Goal: Task Accomplishment & Management: Use online tool/utility

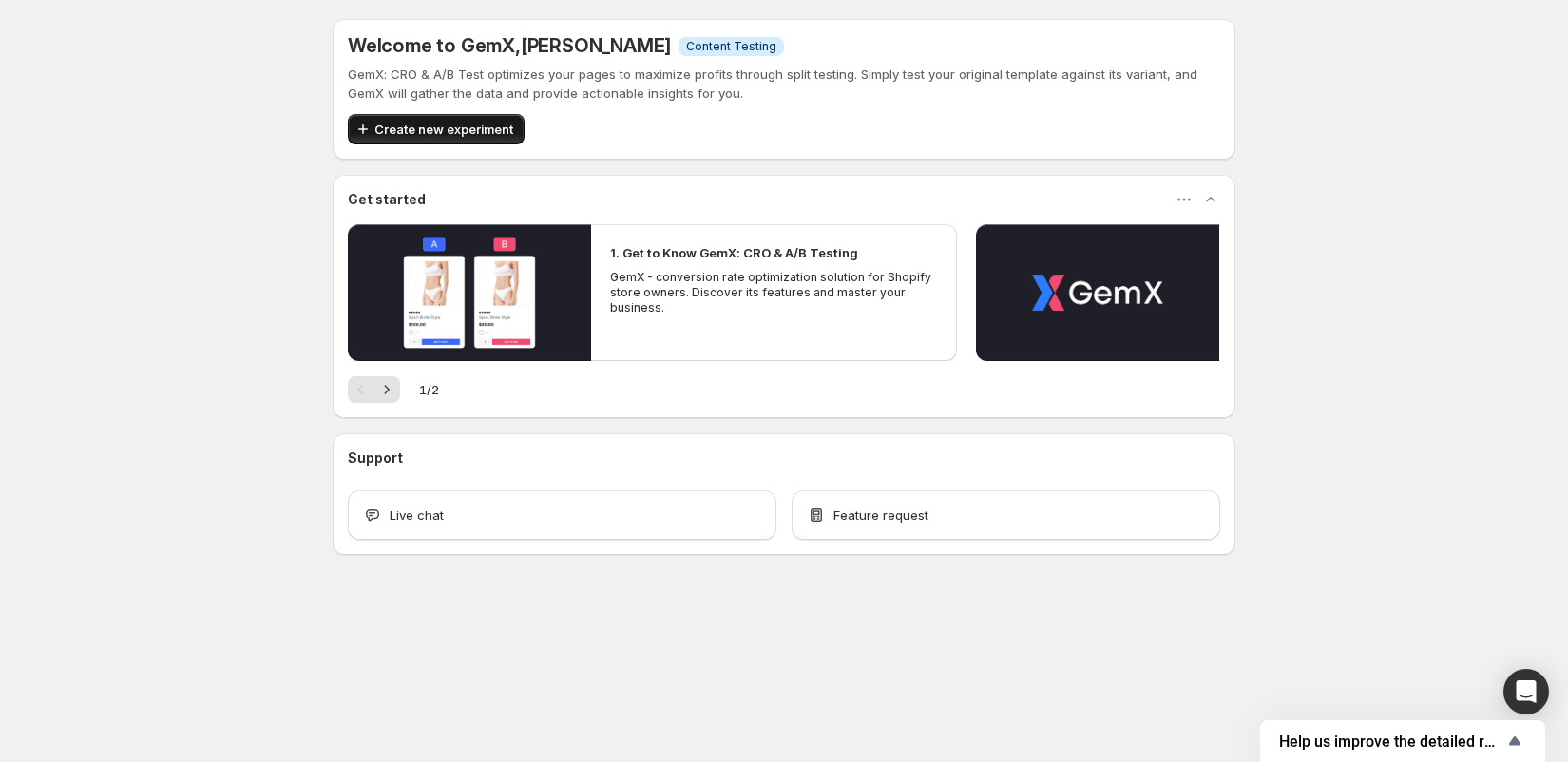
click at [474, 130] on span "Create new experiment" at bounding box center [443, 128] width 138 height 19
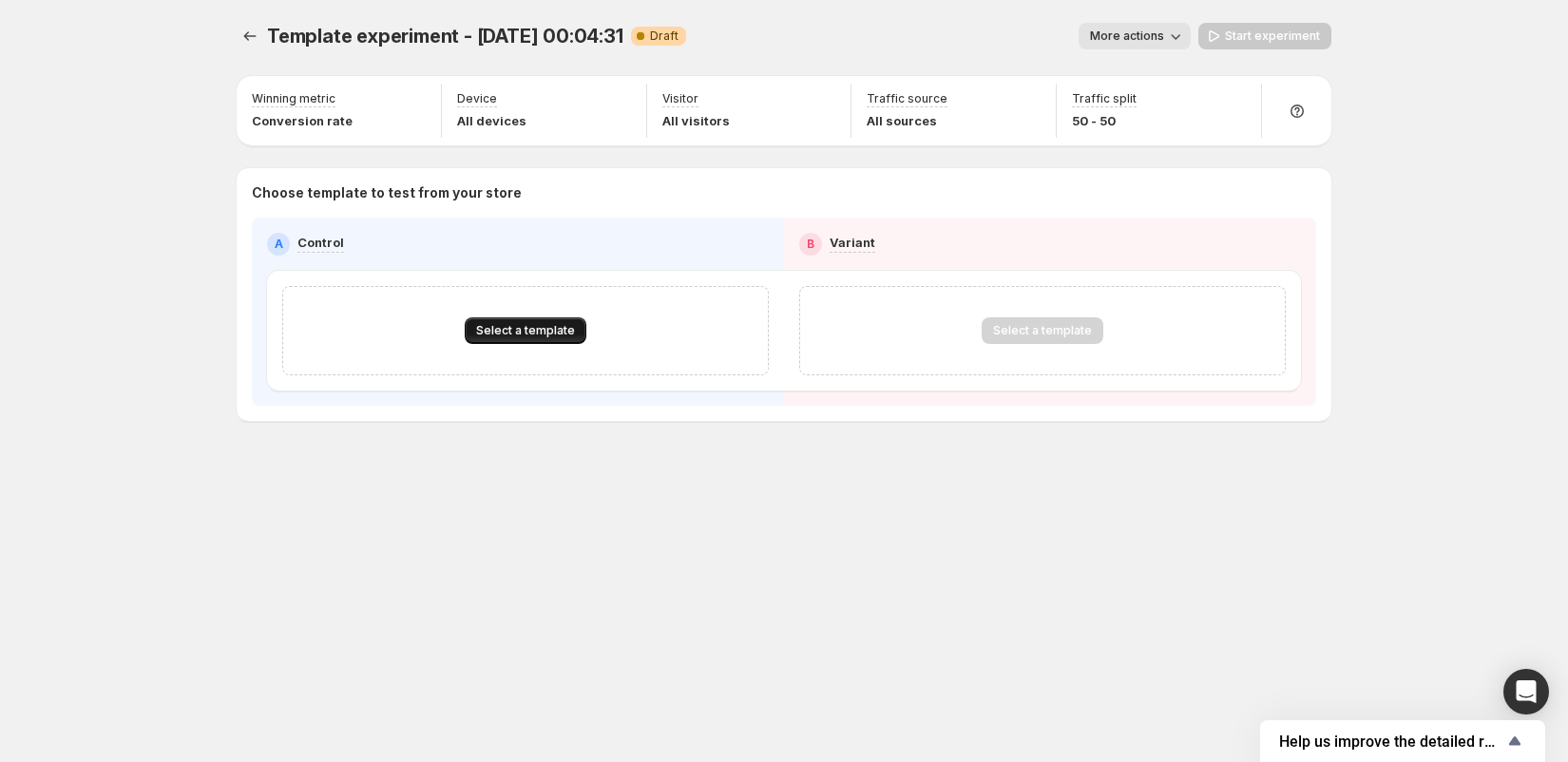
click at [554, 321] on button "Select a template" at bounding box center [525, 330] width 121 height 27
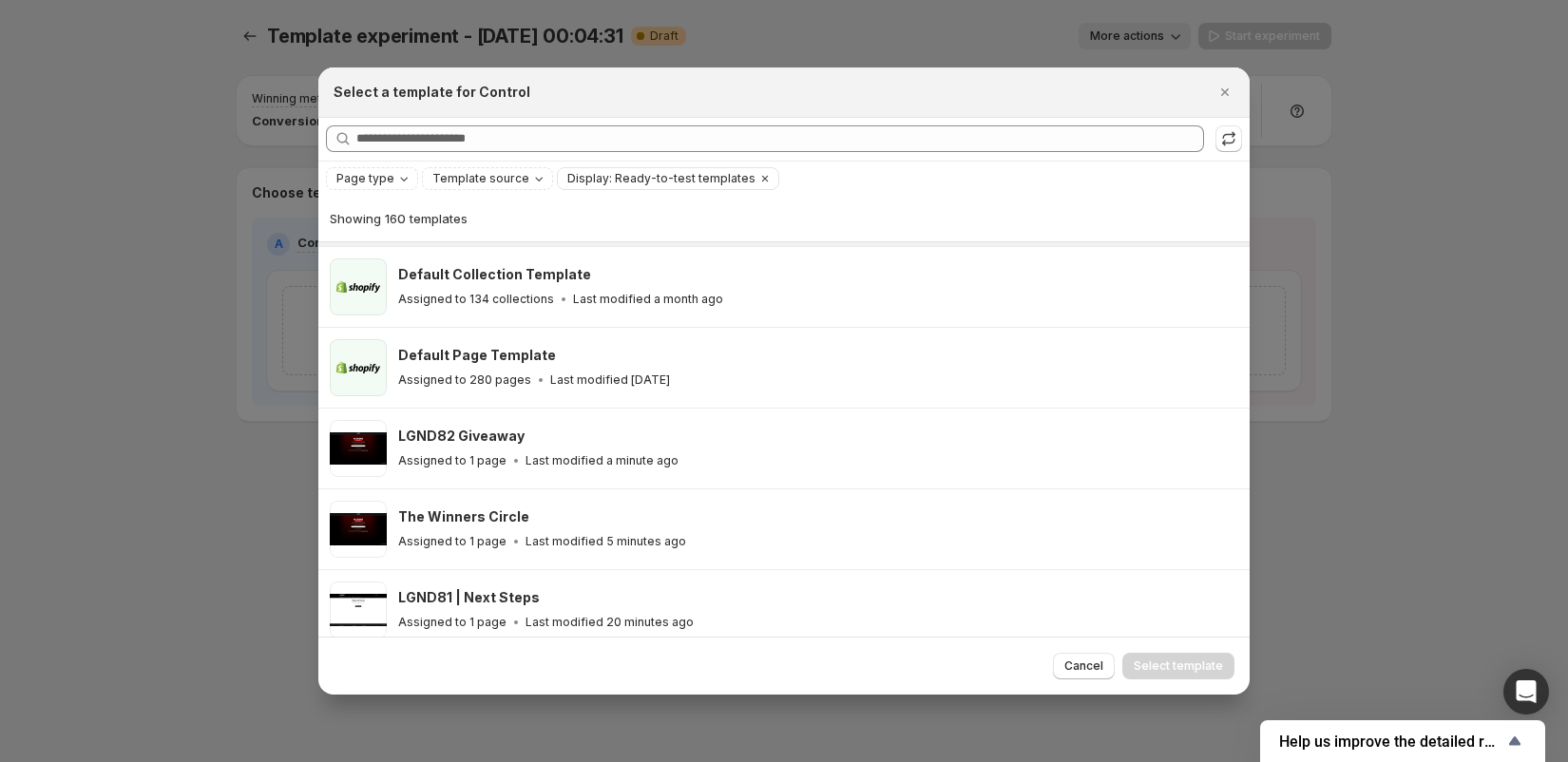
scroll to position [167, 0]
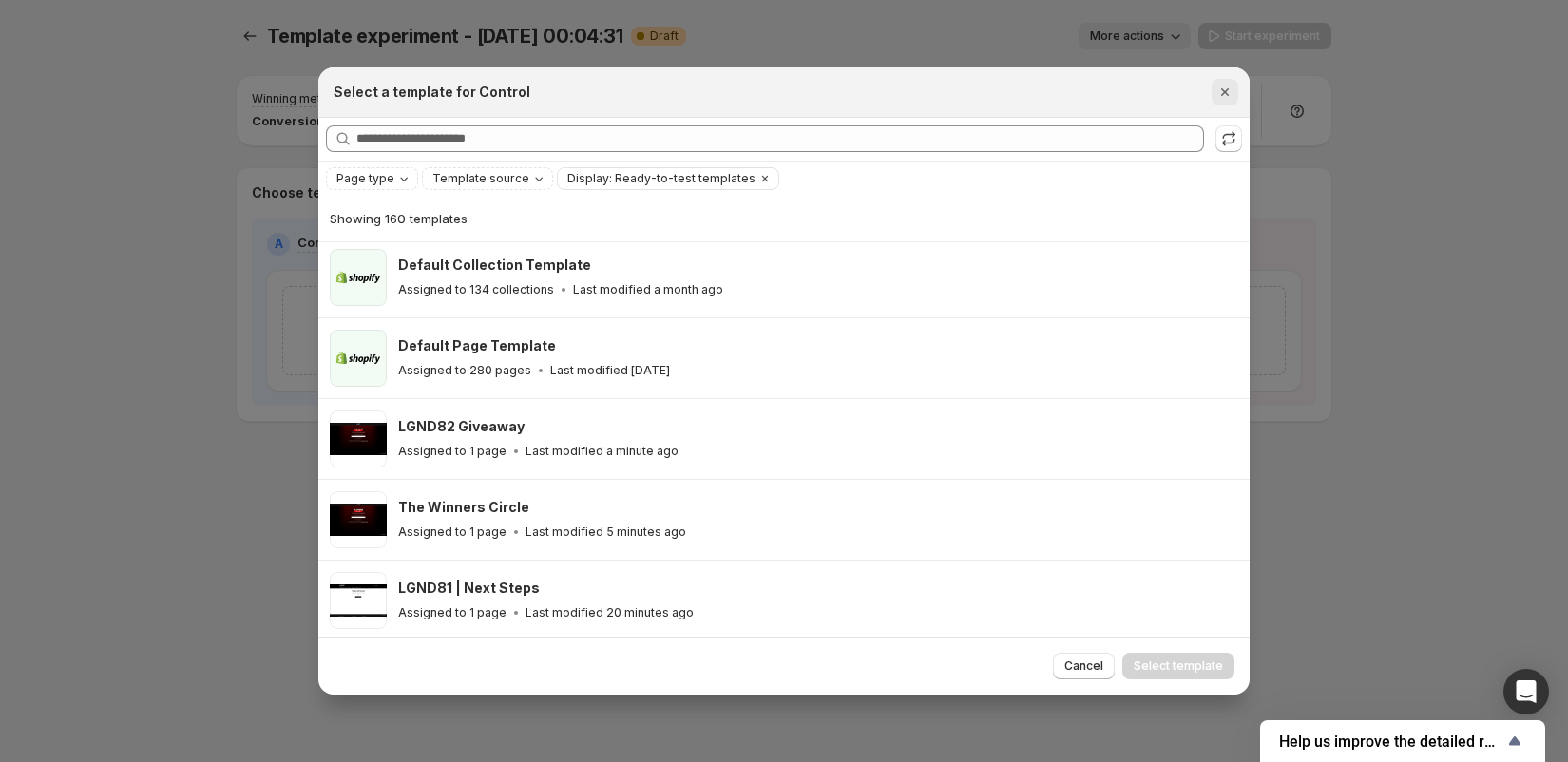
click at [1218, 100] on icon "Close" at bounding box center [1224, 92] width 19 height 19
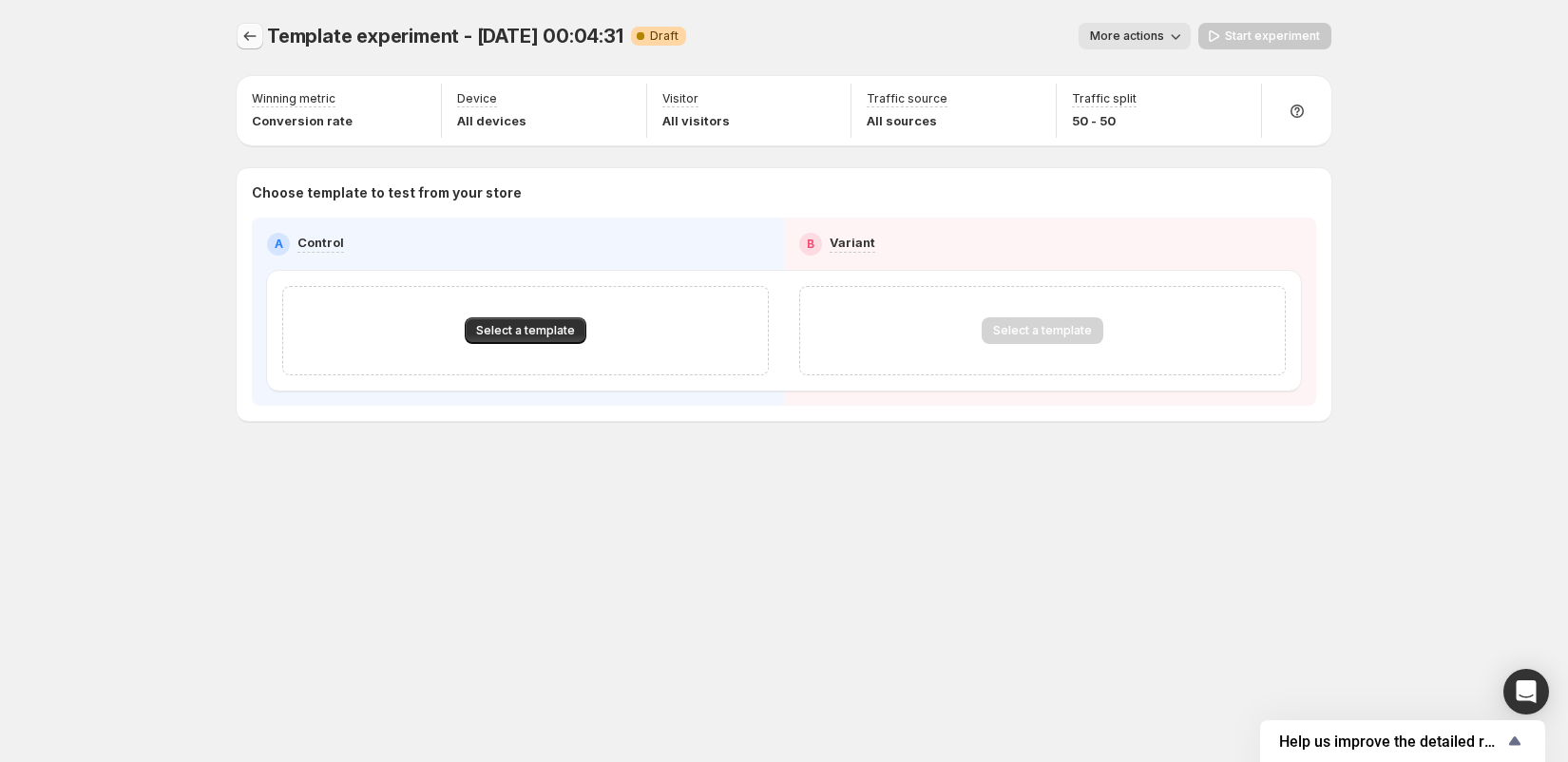
click at [254, 32] on icon "Experiments" at bounding box center [249, 36] width 19 height 19
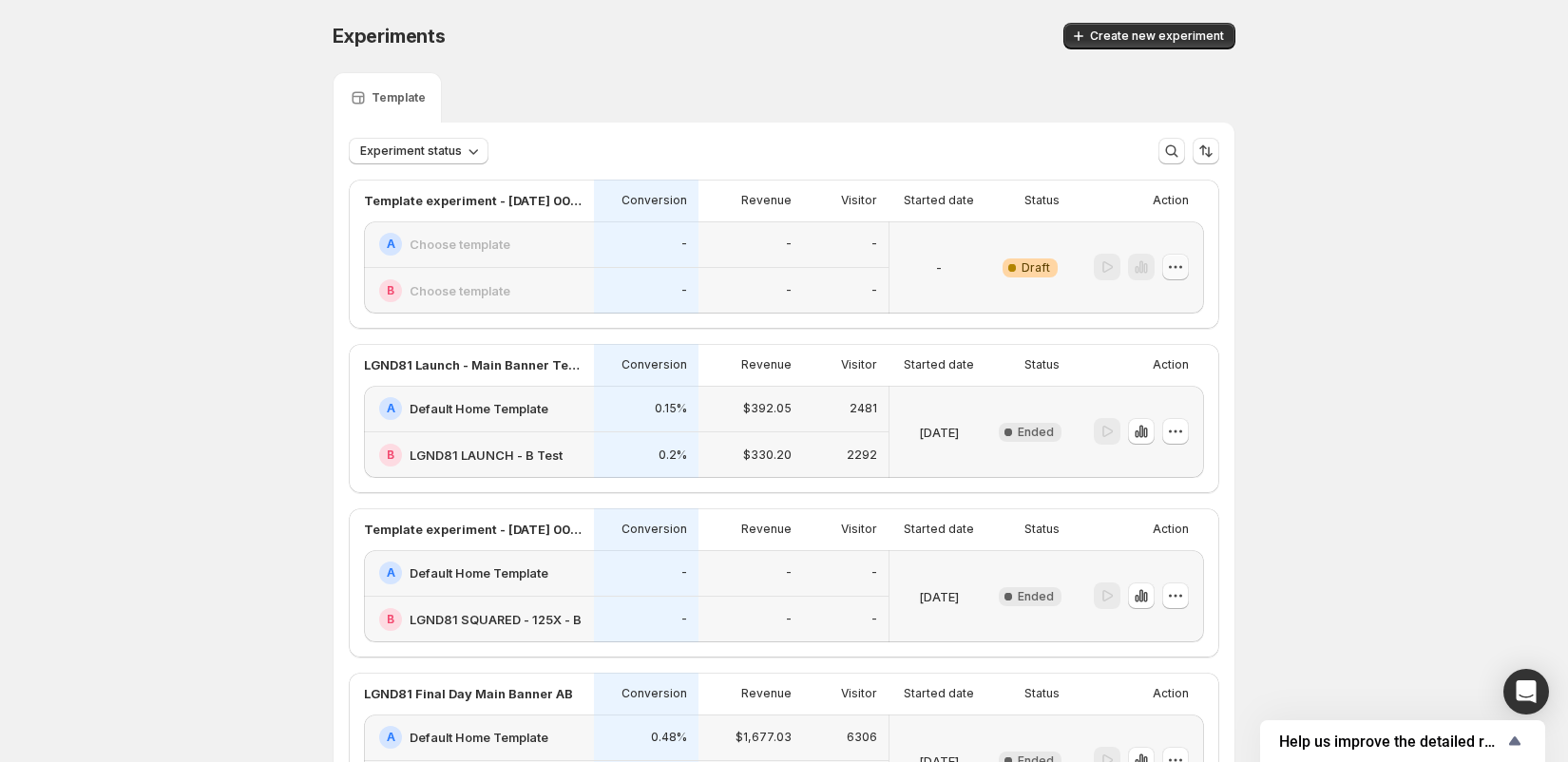
click at [1175, 261] on icon "button" at bounding box center [1175, 267] width 19 height 19
click at [969, 260] on div "-" at bounding box center [938, 267] width 84 height 69
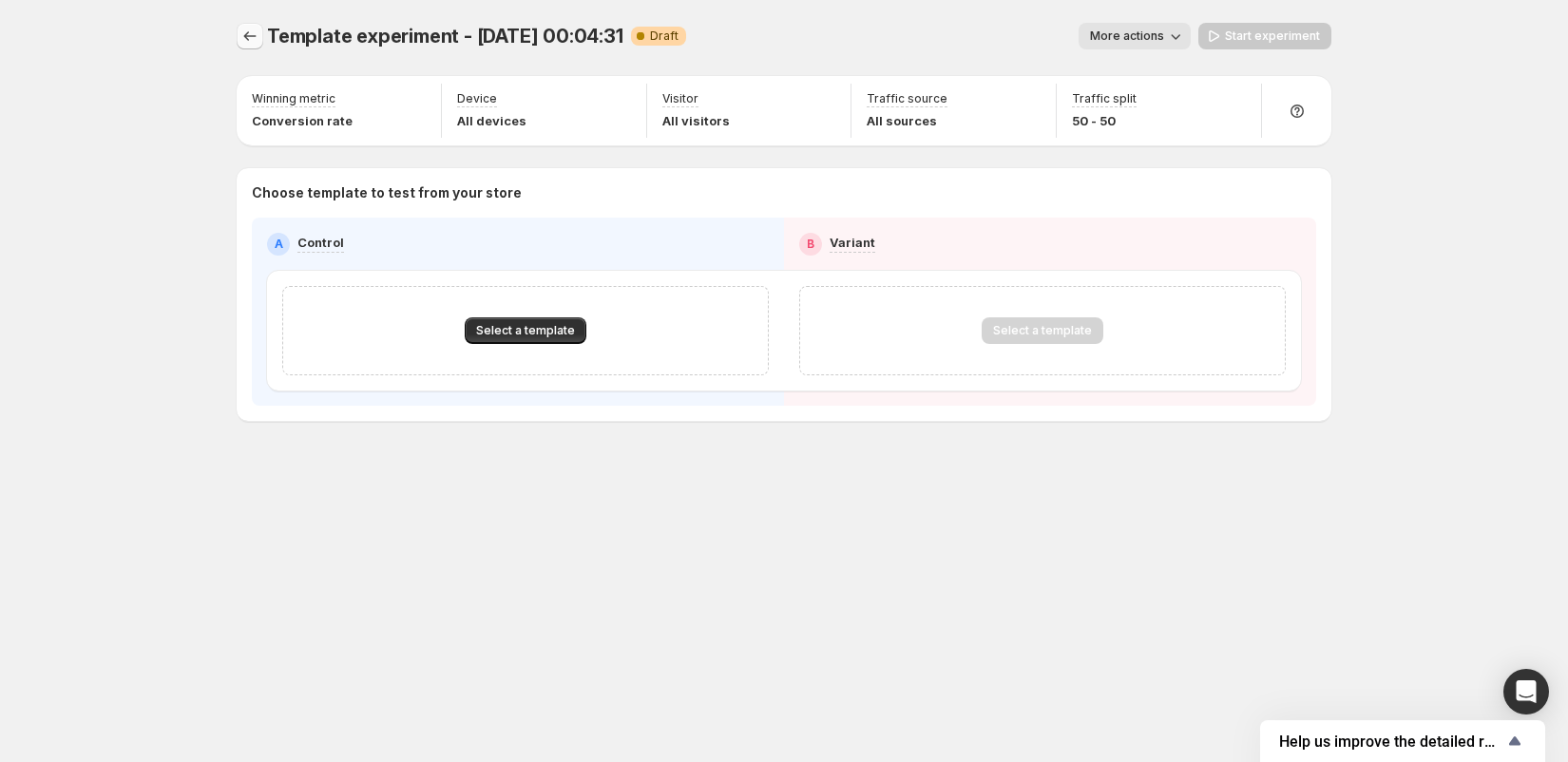
click at [247, 30] on icon "Experiments" at bounding box center [249, 36] width 19 height 19
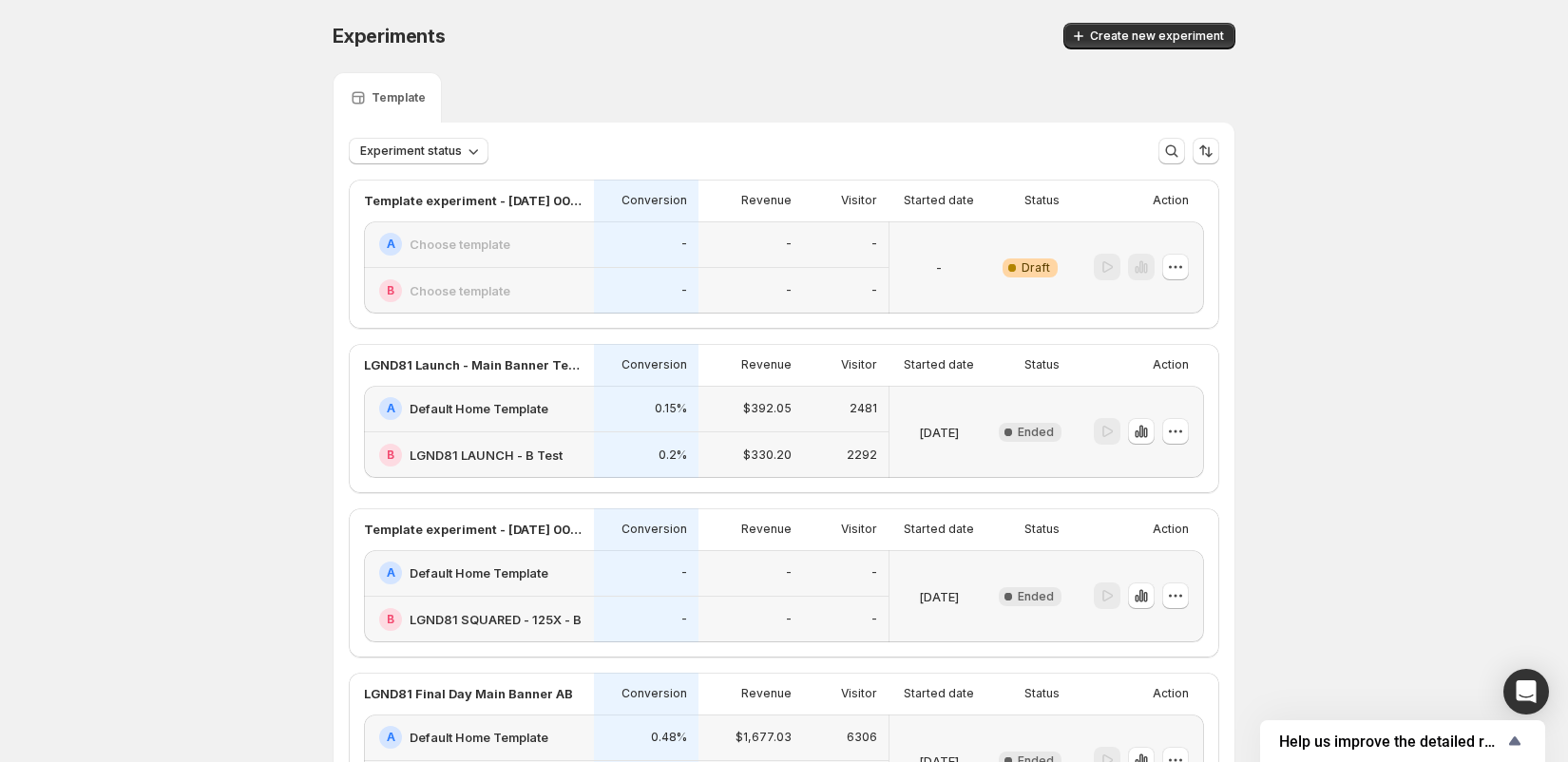
click at [835, 226] on div "-" at bounding box center [845, 244] width 86 height 46
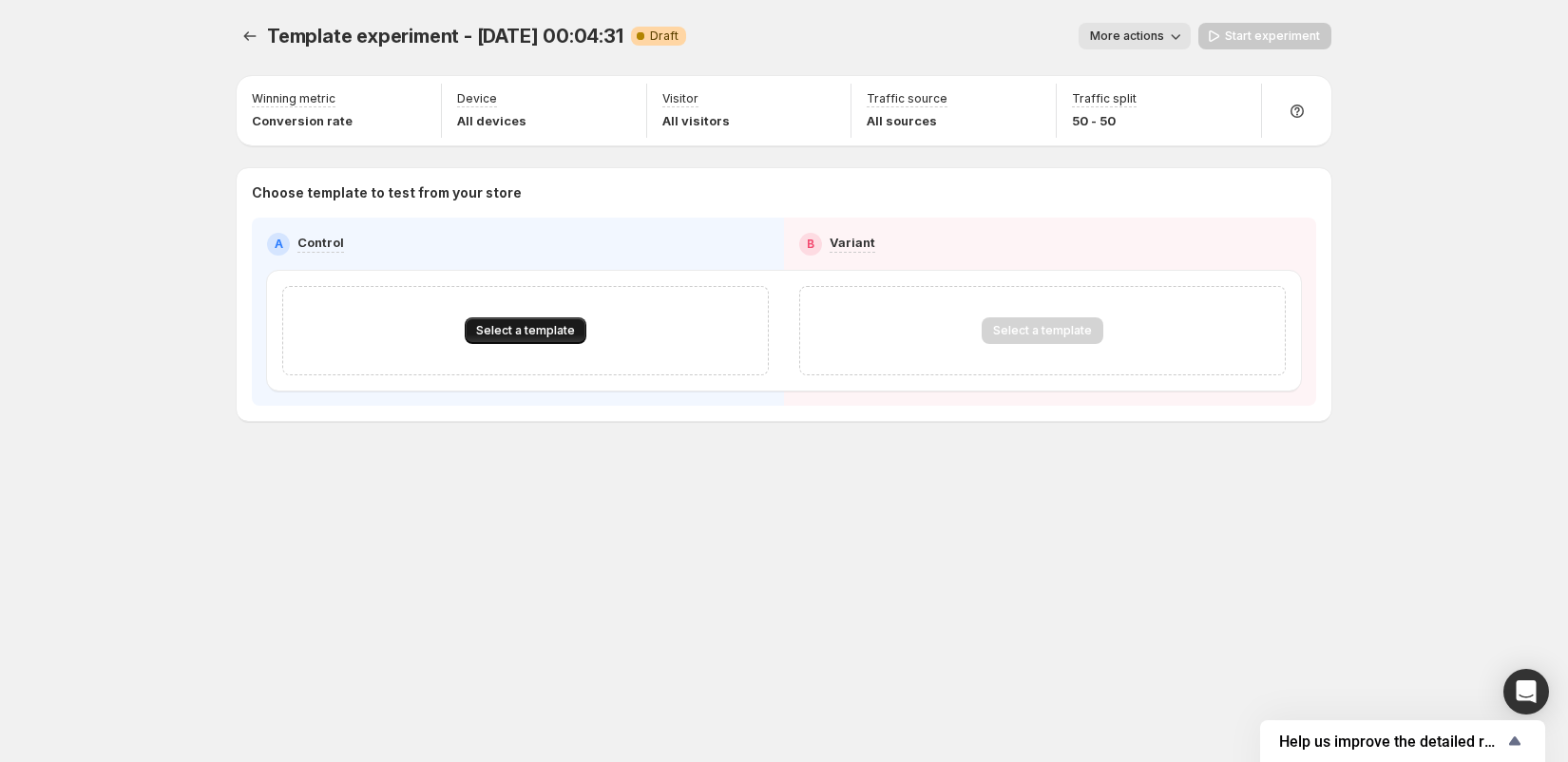
click at [536, 321] on button "Select a template" at bounding box center [525, 330] width 121 height 27
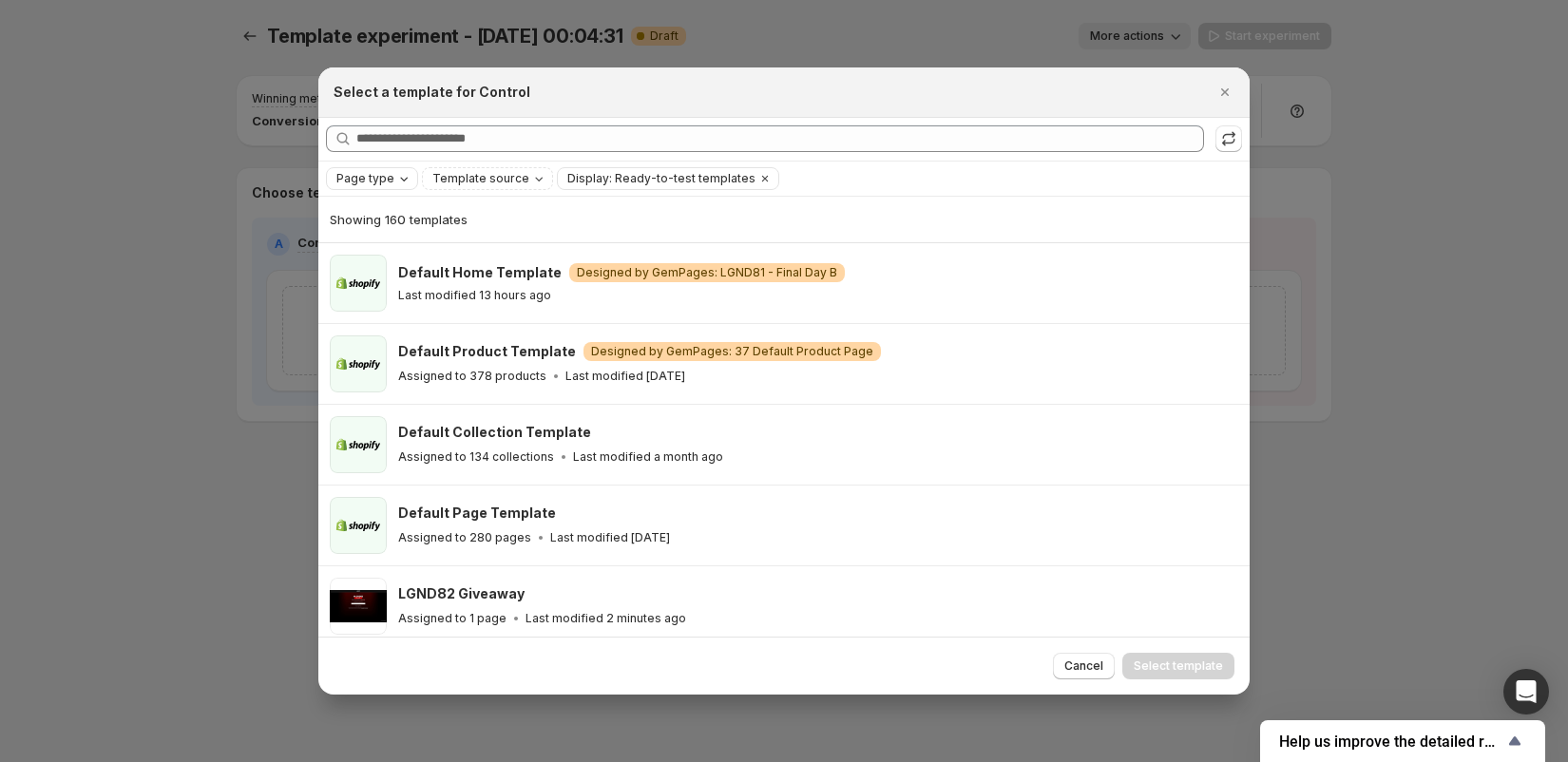
click at [387, 168] on button "Page type" at bounding box center [371, 178] width 90 height 21
click at [402, 229] on span "Home page" at bounding box center [396, 237] width 68 height 19
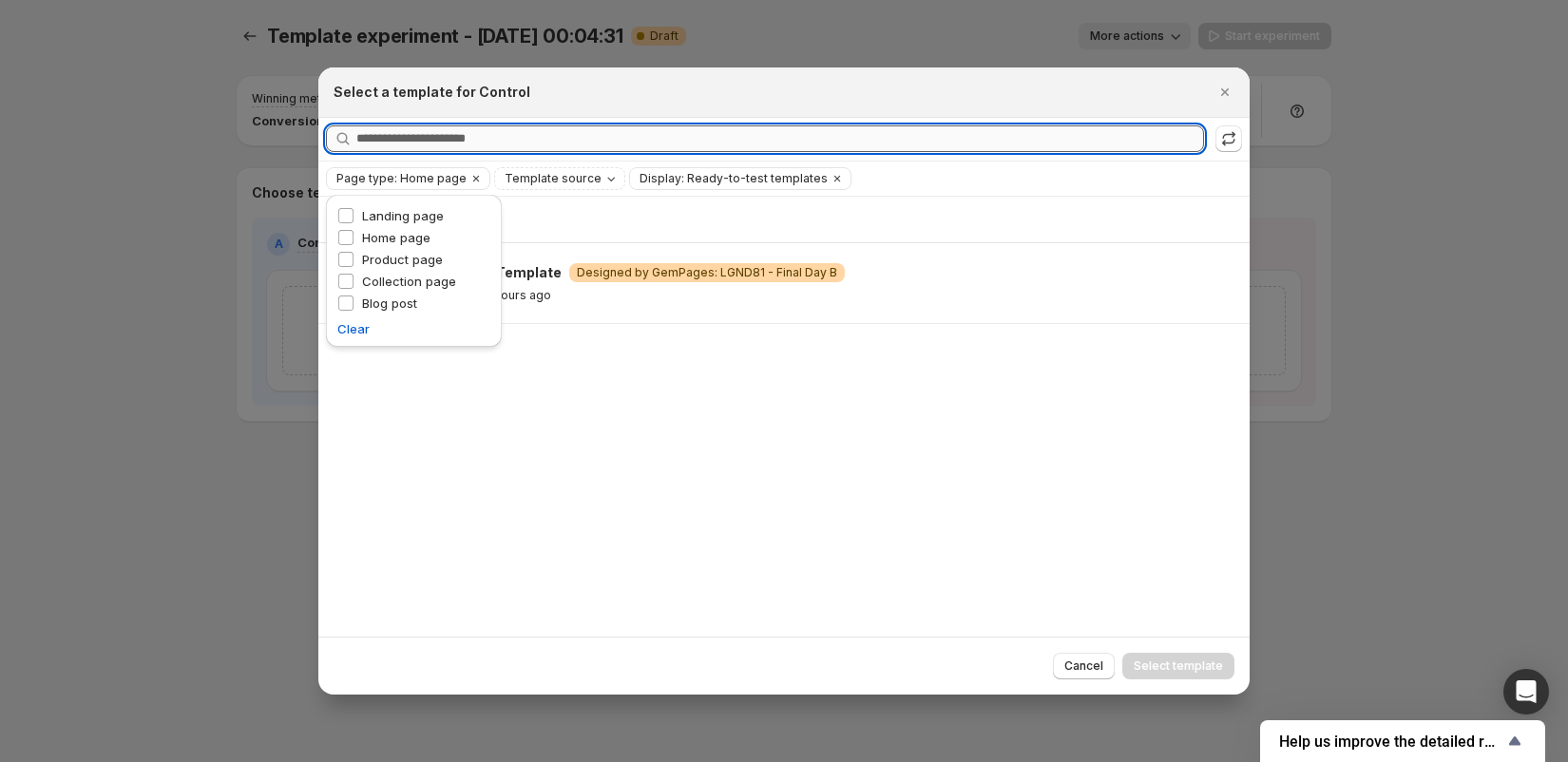
click at [523, 127] on input "Searching all templates" at bounding box center [780, 138] width 847 height 27
click at [829, 184] on icon "Clear" at bounding box center [836, 178] width 15 height 15
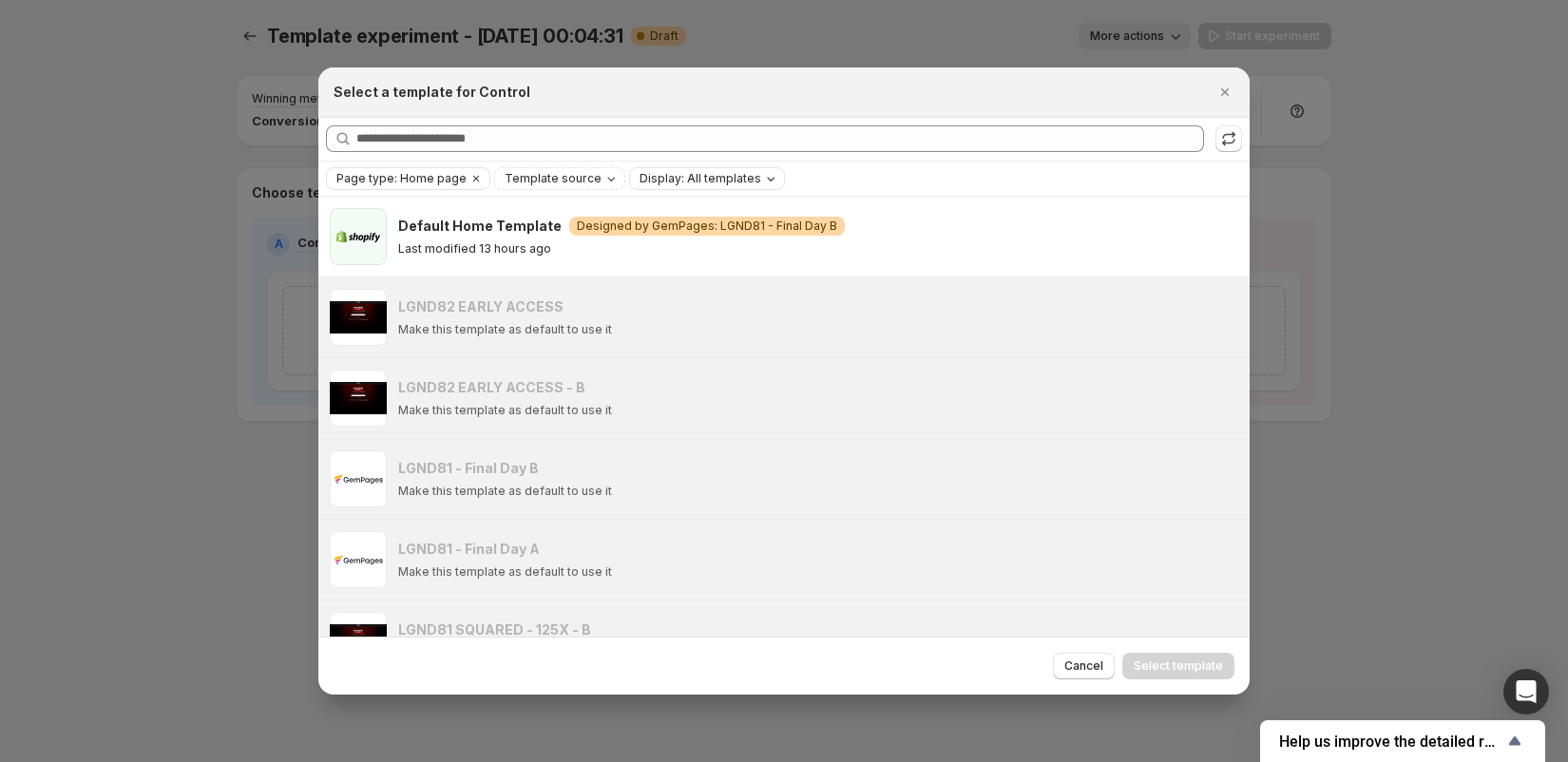
click at [1324, 115] on div at bounding box center [784, 381] width 1568 height 762
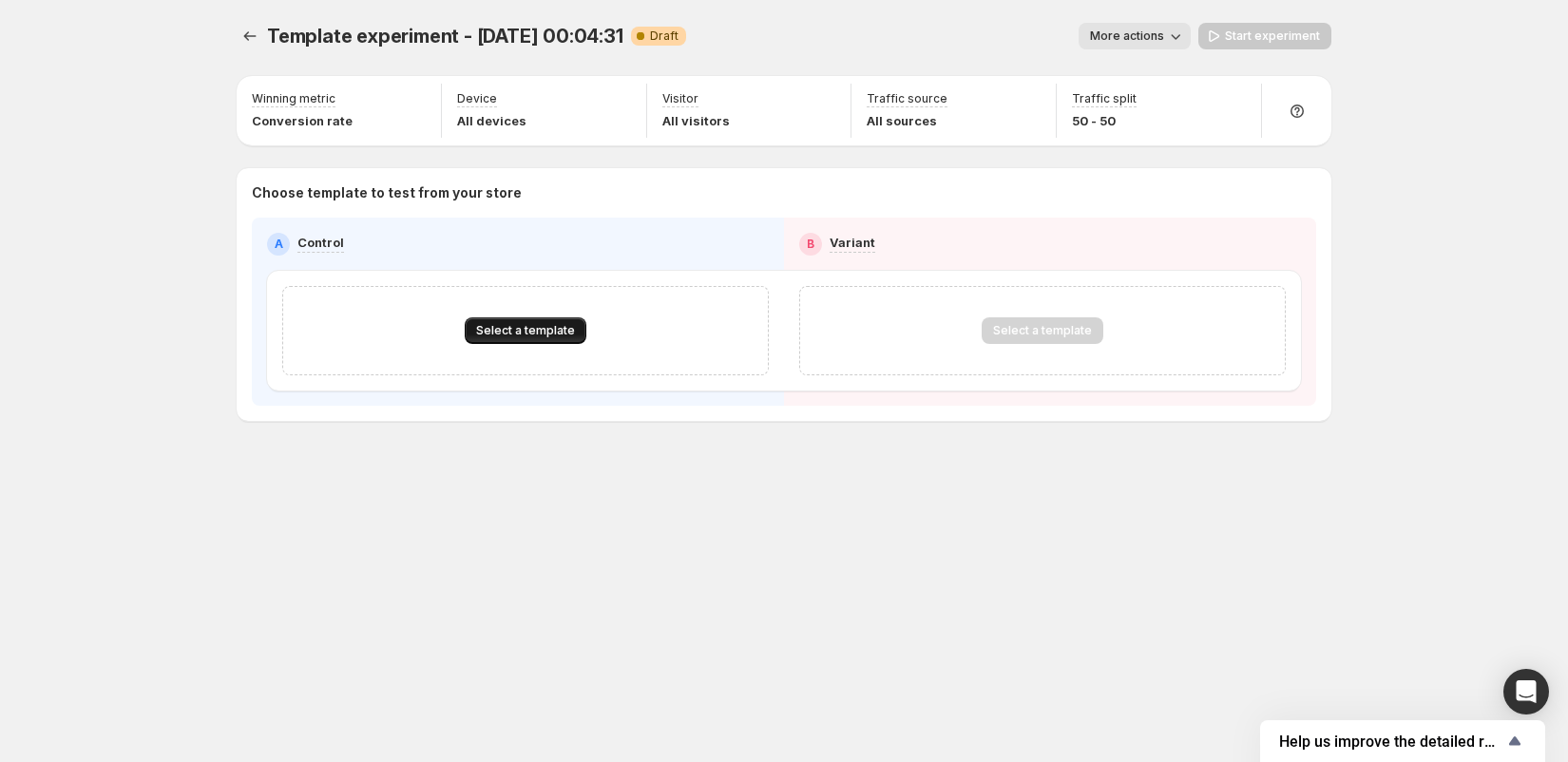
click at [513, 317] on button "Select a template" at bounding box center [525, 330] width 121 height 27
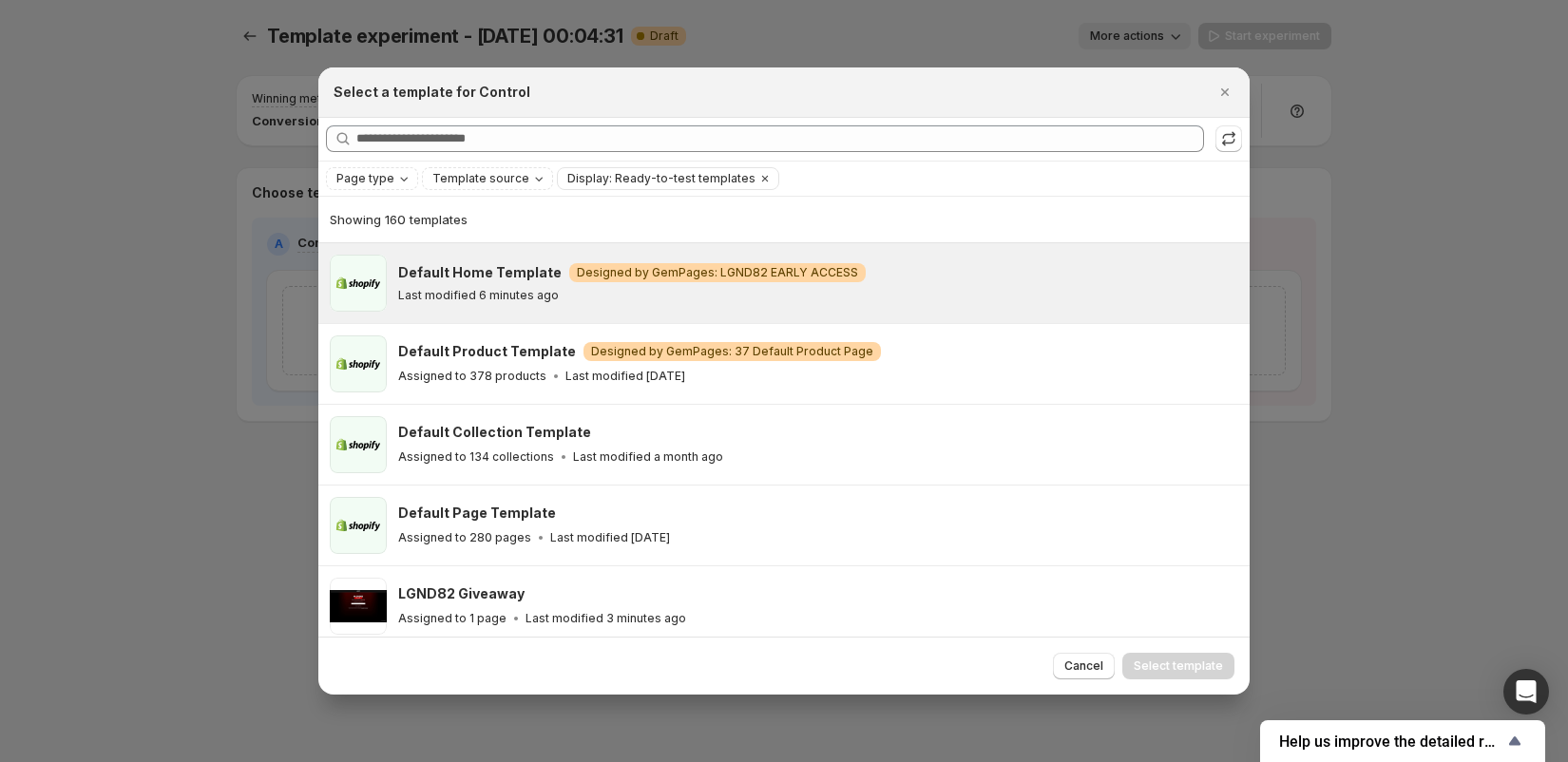
click at [626, 308] on div "Default Home Template Warning Designed by GemPages: LGND82 EARLY ACCESS Last mo…" at bounding box center [818, 283] width 840 height 57
click at [1189, 671] on span "Select template" at bounding box center [1178, 665] width 89 height 15
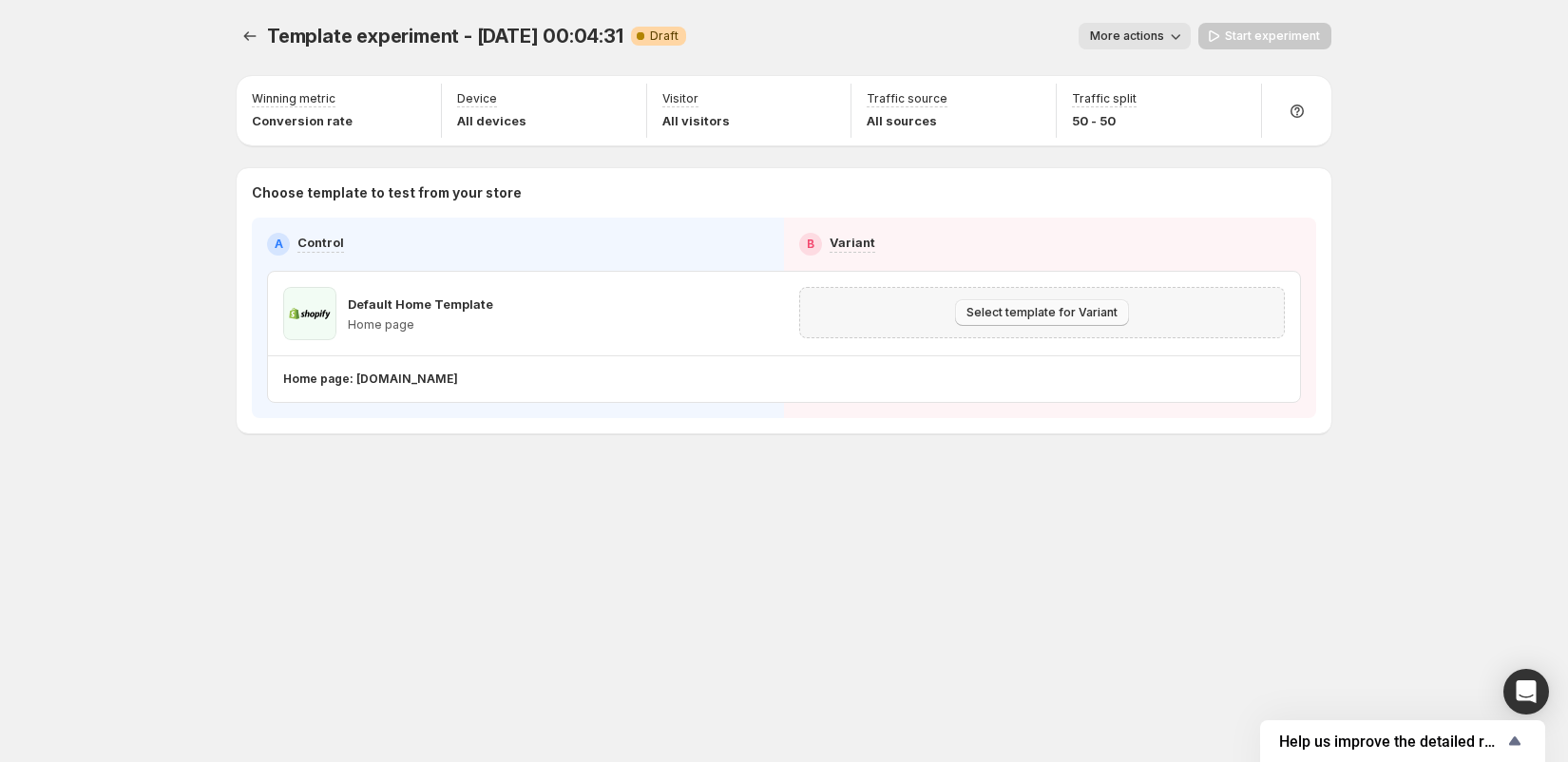
click at [1060, 319] on button "Select template for Variant" at bounding box center [1042, 312] width 174 height 27
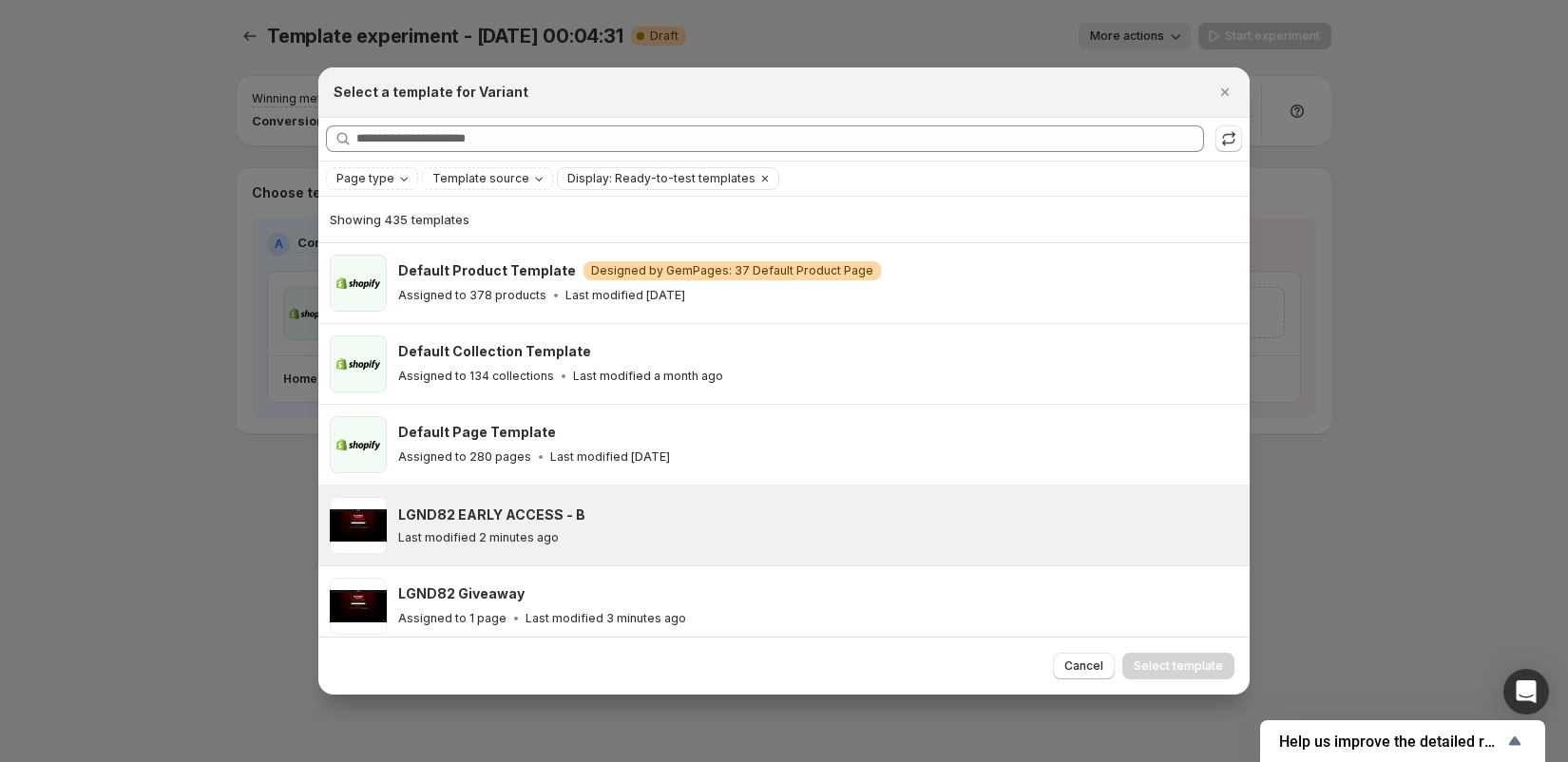
click at [707, 530] on div "Last modified 2 minutes ago" at bounding box center [815, 537] width 834 height 15
click at [1190, 665] on span "Select template" at bounding box center [1178, 665] width 89 height 15
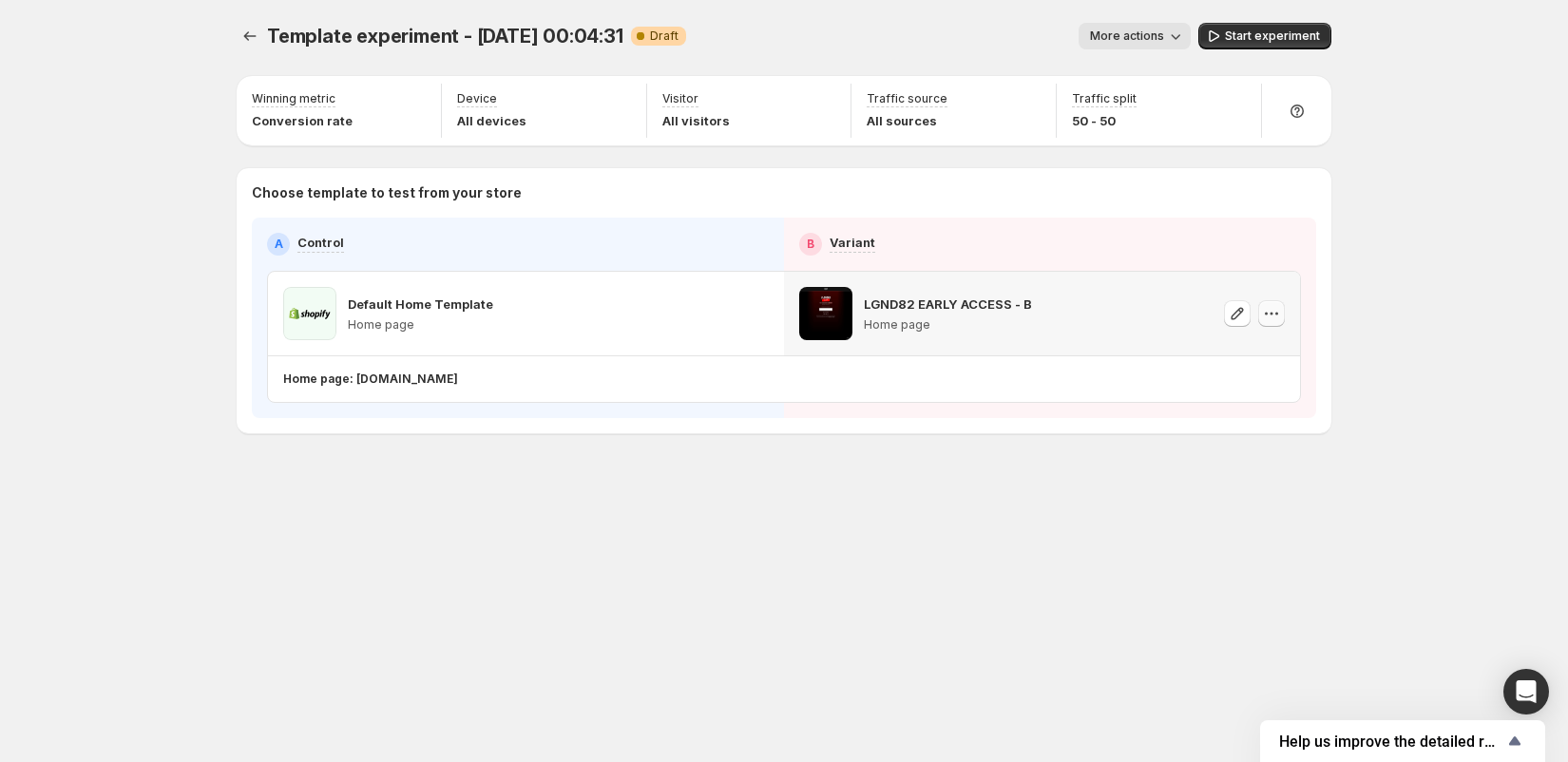
click at [1275, 315] on icon "button" at bounding box center [1271, 313] width 19 height 19
click at [1342, 286] on div "Start experiment" at bounding box center [1493, 288] width 308 height 31
click at [1265, 29] on span "Start experiment" at bounding box center [1272, 36] width 95 height 15
